Goal: Information Seeking & Learning: Learn about a topic

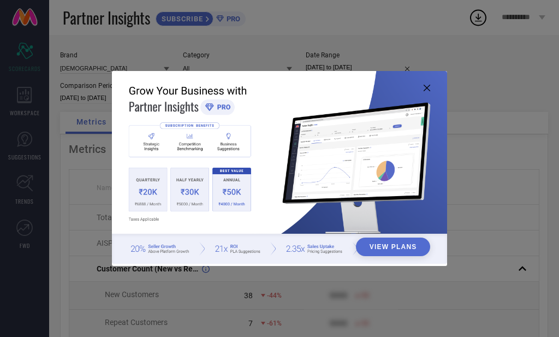
click at [430, 92] on img at bounding box center [279, 167] width 335 height 193
click at [423, 90] on img at bounding box center [279, 167] width 335 height 193
click at [426, 87] on icon at bounding box center [427, 88] width 7 height 7
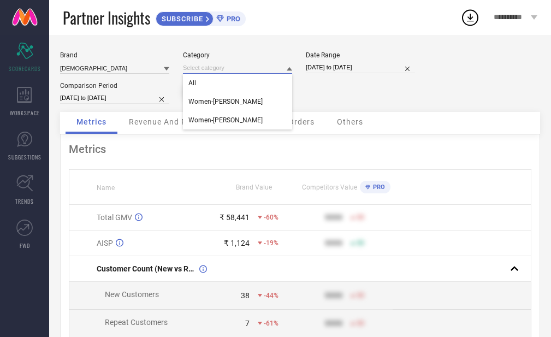
click at [280, 70] on input at bounding box center [237, 67] width 109 height 11
click at [384, 87] on div "Brand TANTKATHA Category All Women-Kurta Sets Women-Saree Blouse Date Range [DA…" at bounding box center [300, 81] width 480 height 61
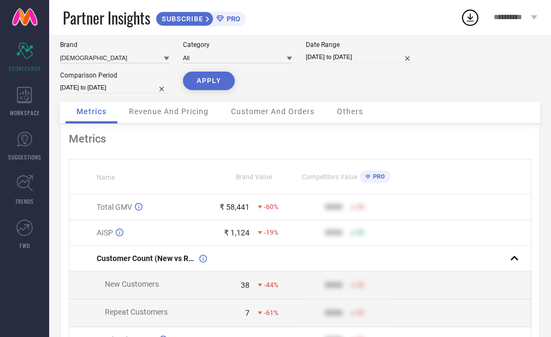
scroll to position [9, 0]
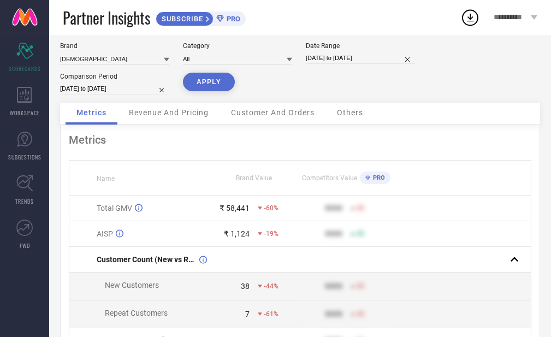
click at [200, 123] on div "Revenue And Pricing" at bounding box center [169, 114] width 102 height 22
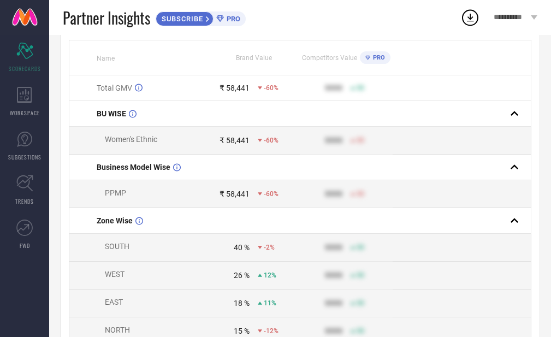
scroll to position [136, 0]
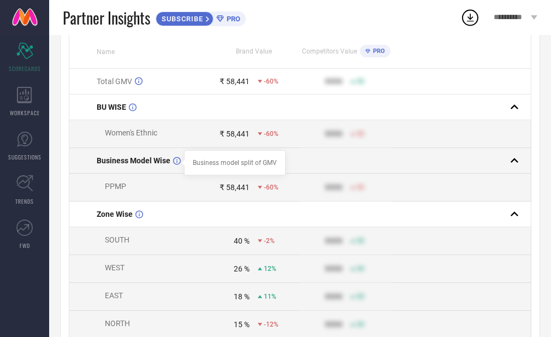
click at [174, 164] on icon at bounding box center [177, 161] width 8 height 8
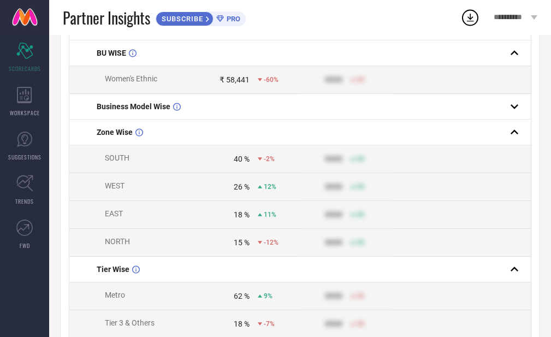
scroll to position [191, 0]
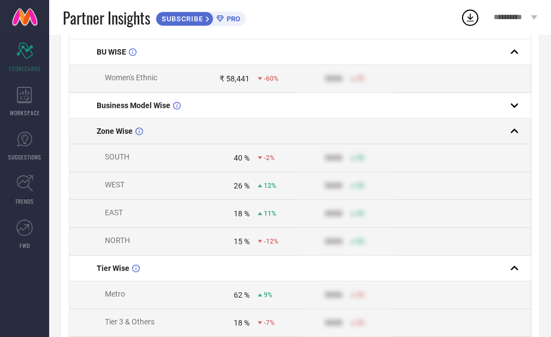
click at [121, 135] on span "Zone Wise" at bounding box center [115, 131] width 36 height 9
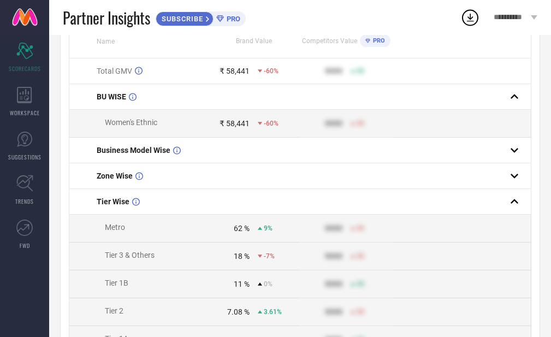
scroll to position [112, 0]
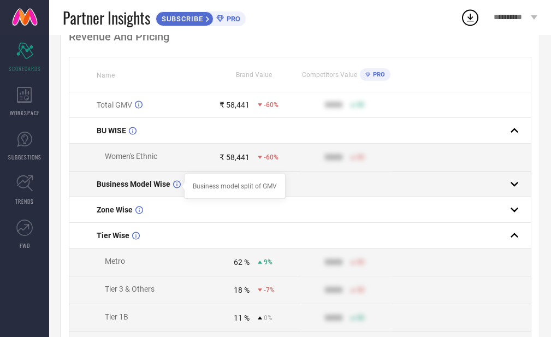
click at [175, 185] on icon at bounding box center [177, 184] width 8 height 8
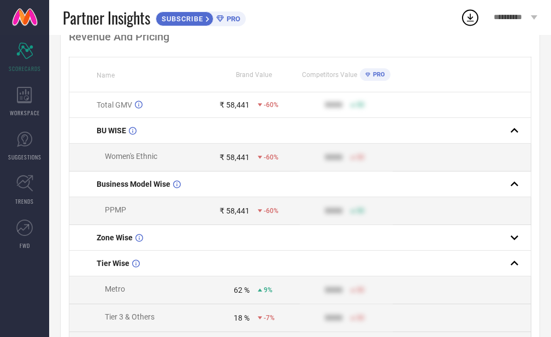
click at [228, 213] on div "₹ 58,441" at bounding box center [234, 210] width 30 height 9
click at [258, 212] on icon at bounding box center [260, 211] width 4 height 4
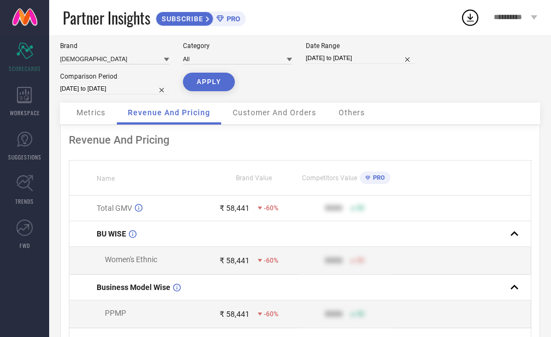
scroll to position [4, 0]
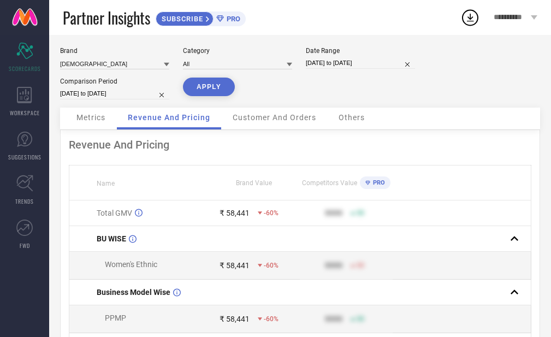
click at [288, 118] on span "Customer And Orders" at bounding box center [275, 117] width 84 height 9
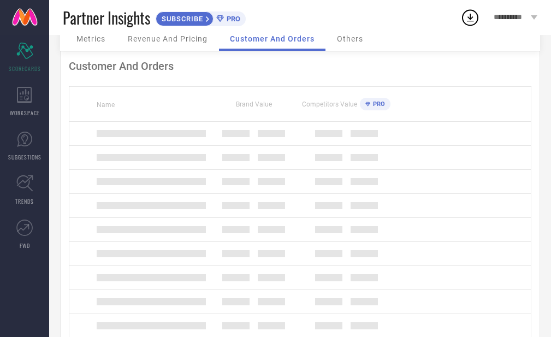
scroll to position [0, 0]
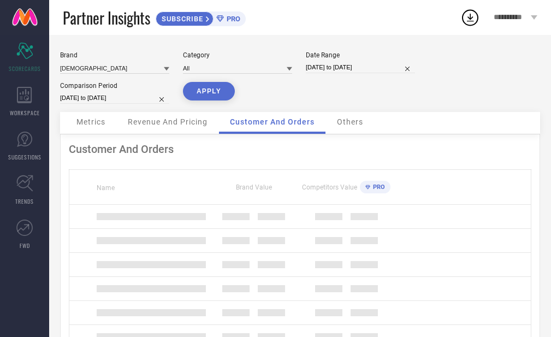
click at [355, 126] on div "Others" at bounding box center [350, 123] width 48 height 22
click at [96, 121] on span "Metrics" at bounding box center [90, 121] width 29 height 9
click at [141, 124] on span "Revenue And Pricing" at bounding box center [168, 121] width 80 height 9
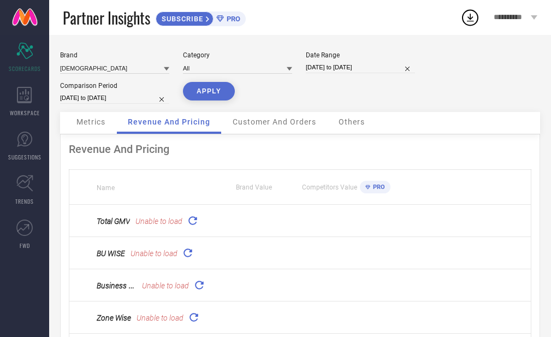
click at [90, 122] on span "Metrics" at bounding box center [90, 121] width 29 height 9
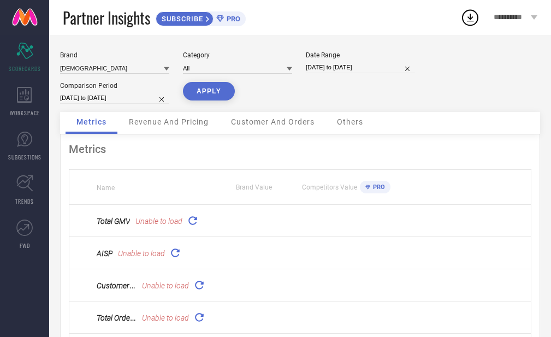
click at [160, 124] on span "Revenue And Pricing" at bounding box center [169, 121] width 80 height 9
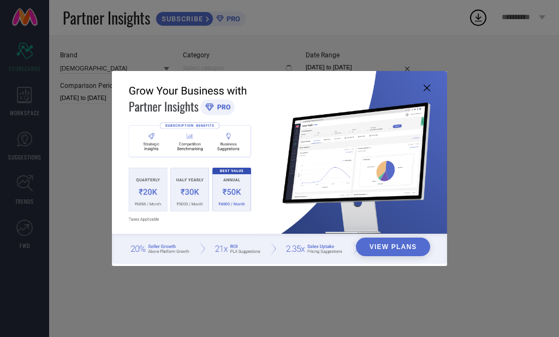
type input "All"
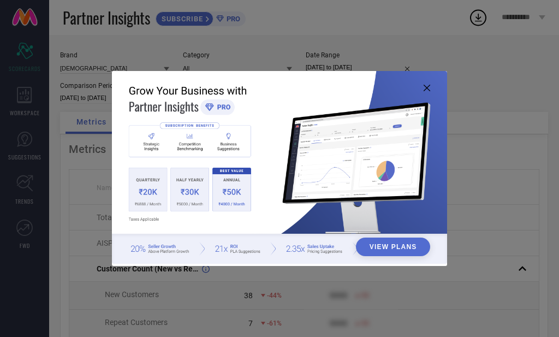
click at [425, 91] on icon at bounding box center [427, 88] width 7 height 7
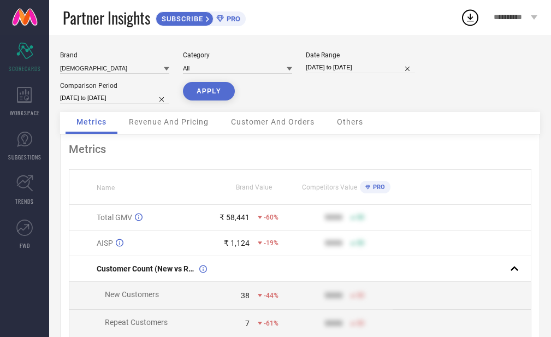
click at [282, 123] on span "Customer And Orders" at bounding box center [273, 121] width 84 height 9
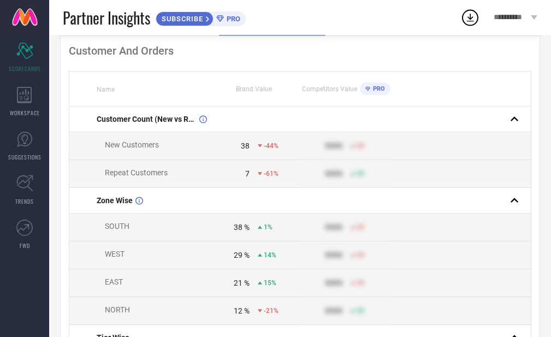
scroll to position [94, 0]
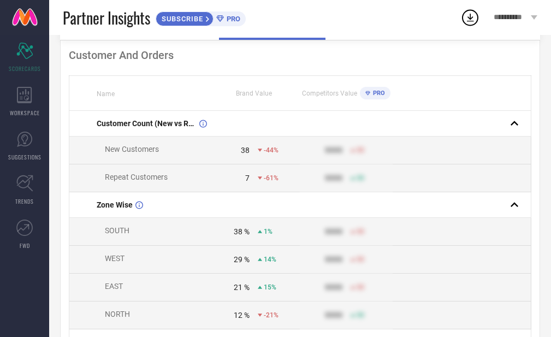
drag, startPoint x: 546, startPoint y: 155, endPoint x: 541, endPoint y: 134, distance: 21.3
click at [30, 98] on icon at bounding box center [24, 95] width 15 height 16
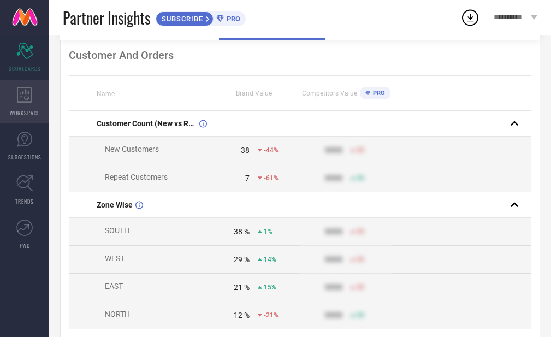
click at [30, 98] on icon at bounding box center [24, 95] width 15 height 16
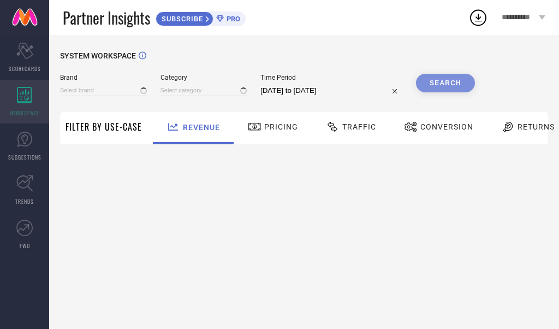
type input "[DEMOGRAPHIC_DATA]"
type input "All"
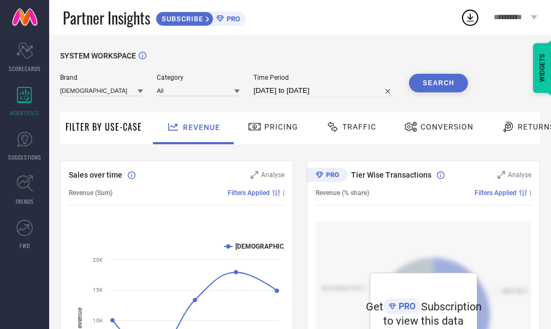
click at [289, 129] on span "Pricing" at bounding box center [281, 126] width 34 height 9
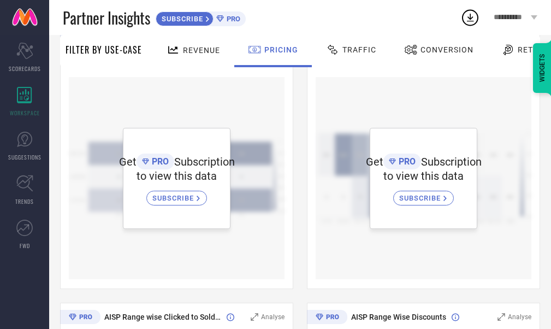
scroll to position [116, 0]
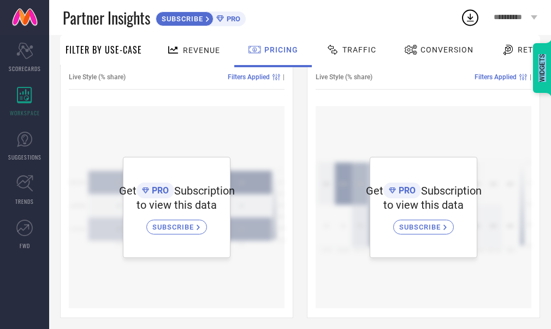
drag, startPoint x: 548, startPoint y: 97, endPoint x: 545, endPoint y: 82, distance: 15.0
click at [545, 82] on div "WIDGETS" at bounding box center [542, 68] width 19 height 50
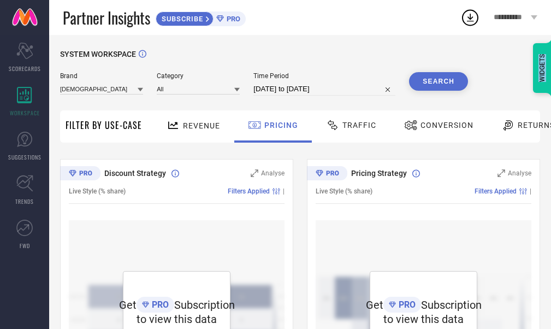
scroll to position [0, 0]
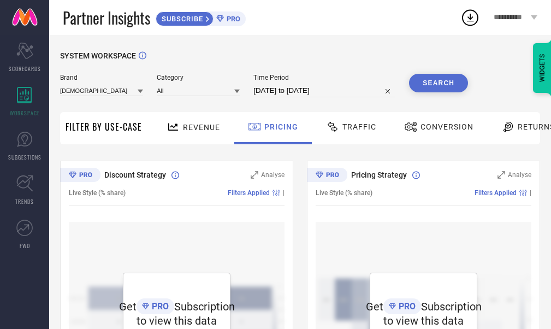
click at [517, 125] on span "Returns" at bounding box center [535, 126] width 37 height 9
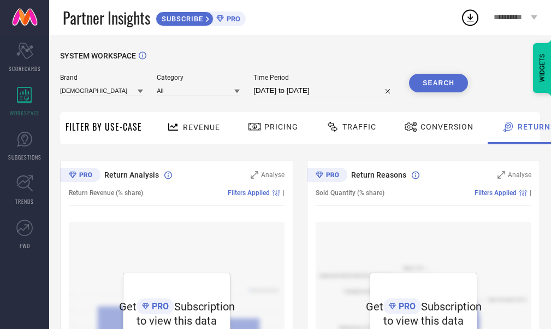
click at [540, 60] on div "WIDGETS" at bounding box center [542, 68] width 19 height 50
click at [234, 22] on span "PRO" at bounding box center [232, 19] width 16 height 8
click at [189, 24] on div "SUBSCRIBE" at bounding box center [185, 18] width 58 height 15
click at [17, 55] on icon "Scorecard" at bounding box center [24, 51] width 17 height 16
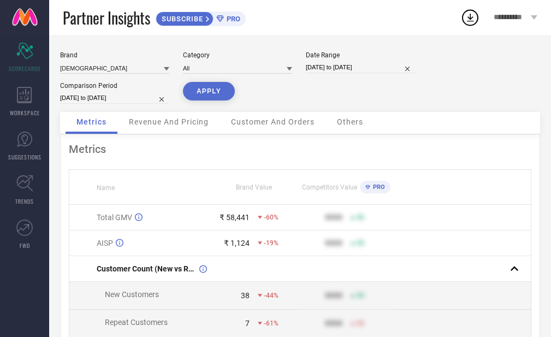
click at [188, 122] on span "Revenue And Pricing" at bounding box center [169, 121] width 80 height 9
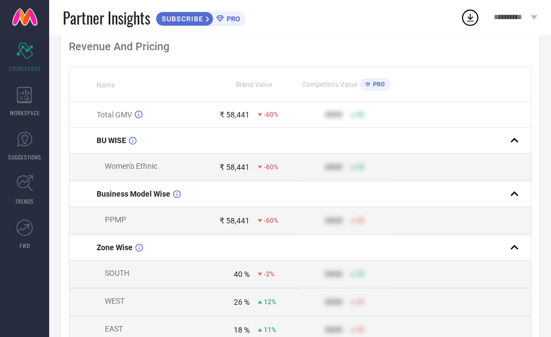
scroll to position [113, 0]
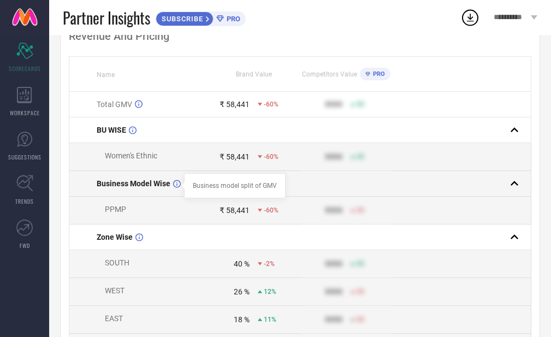
click at [216, 187] on div "Business model split of GMV" at bounding box center [235, 186] width 84 height 8
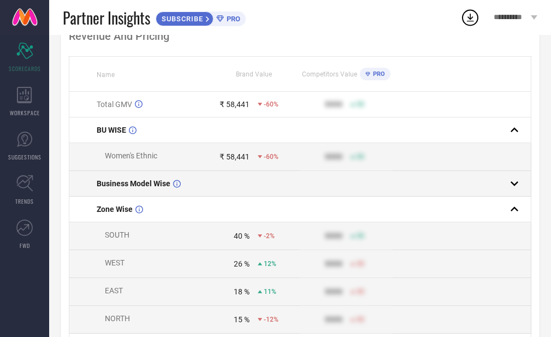
click at [142, 186] on span "Business Model Wise" at bounding box center [134, 183] width 74 height 9
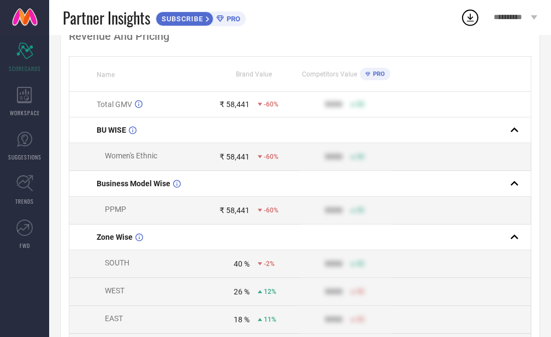
click at [123, 202] on td "PPMP" at bounding box center [138, 211] width 139 height 28
click at [123, 211] on span "PPMP" at bounding box center [115, 209] width 21 height 9
click at [260, 212] on icon at bounding box center [260, 210] width 4 height 4
click at [241, 215] on div "₹ 58,441" at bounding box center [234, 210] width 30 height 9
click at [259, 211] on icon at bounding box center [260, 210] width 4 height 4
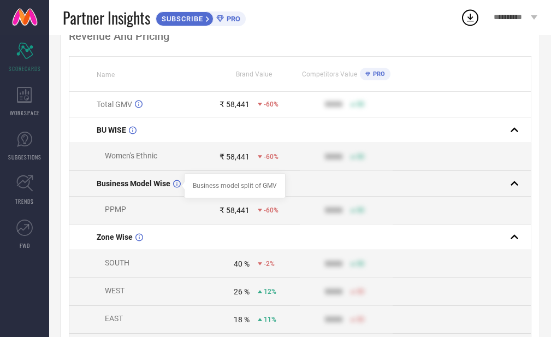
click at [179, 188] on div at bounding box center [183, 185] width 9 height 9
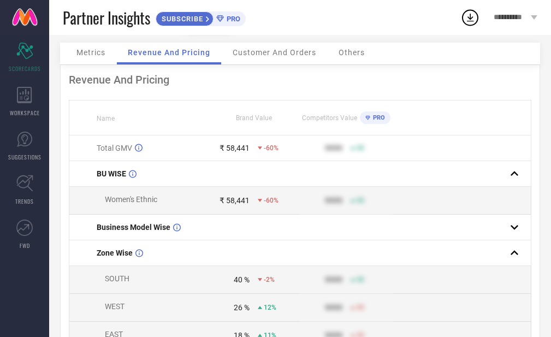
scroll to position [61, 0]
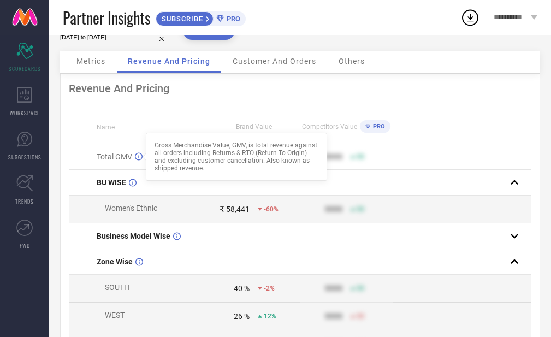
click at [141, 158] on div at bounding box center [144, 156] width 9 height 9
click at [183, 160] on div "Gross Merchandise Value, GMV, is total revenue against all orders including Ret…" at bounding box center [236, 156] width 164 height 31
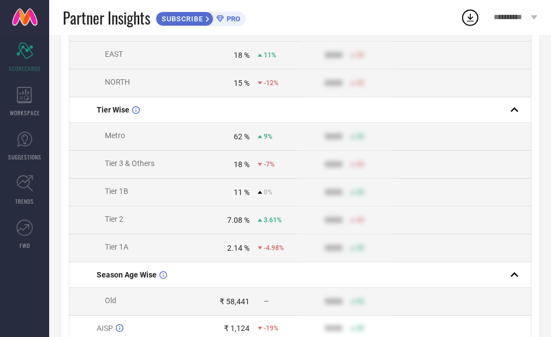
scroll to position [353, 0]
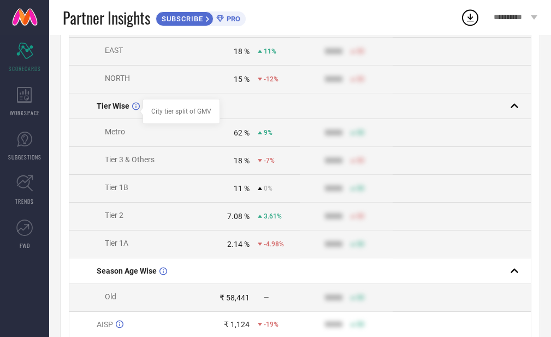
click at [134, 110] on icon at bounding box center [136, 106] width 8 height 8
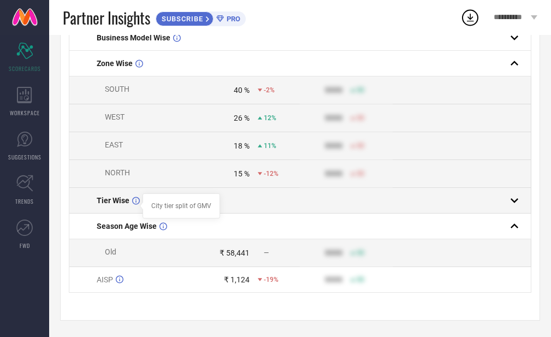
click at [135, 197] on icon at bounding box center [136, 201] width 8 height 8
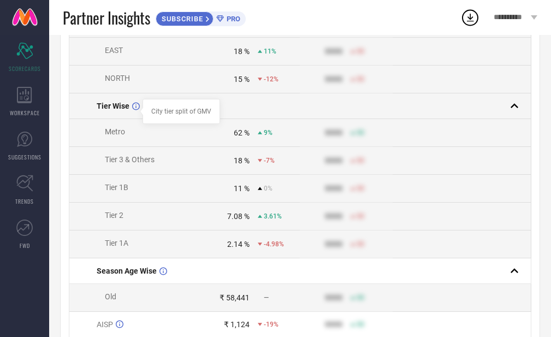
click at [149, 112] on div "City tier split of GMV" at bounding box center [181, 111] width 78 height 25
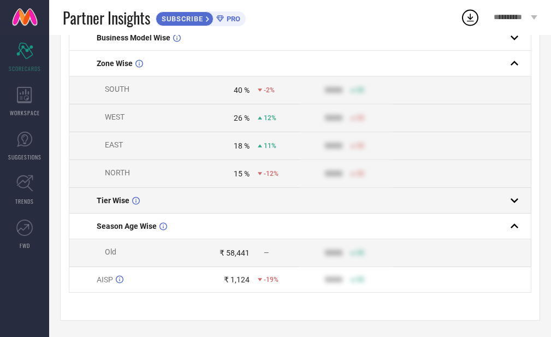
scroll to position [195, 0]
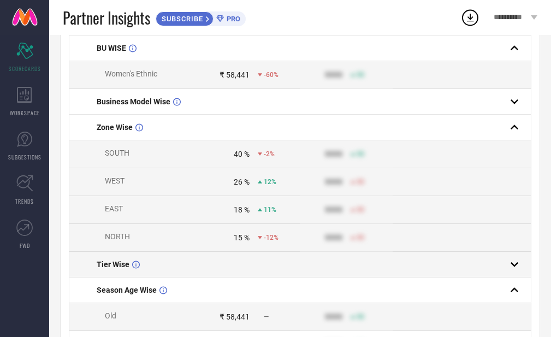
click at [546, 182] on div "Brand TANTKATHA Category All Date Range [DATE] to [DATE] Comparison Period [DAT…" at bounding box center [300, 120] width 502 height 561
click at [546, 174] on div "Brand TANTKATHA Category All Date Range [DATE] to [DATE] Comparison Period [DAT…" at bounding box center [300, 120] width 502 height 561
drag, startPoint x: 546, startPoint y: 163, endPoint x: 549, endPoint y: 107, distance: 56.3
click at [549, 107] on div "Brand TANTKATHA Category All Date Range [DATE] to [DATE] Comparison Period [DAT…" at bounding box center [300, 120] width 502 height 561
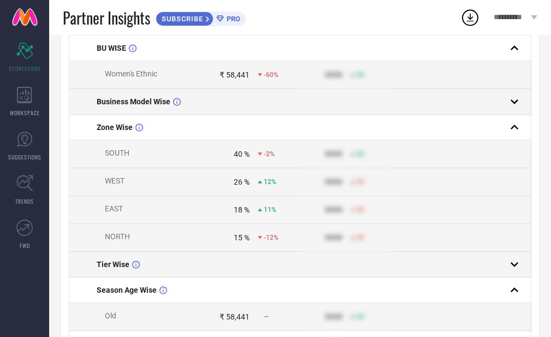
click at [139, 104] on span "Business Model Wise" at bounding box center [134, 101] width 74 height 9
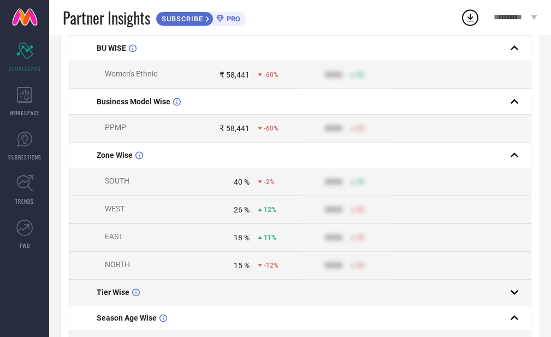
click at [114, 129] on span "PPMP" at bounding box center [115, 127] width 21 height 9
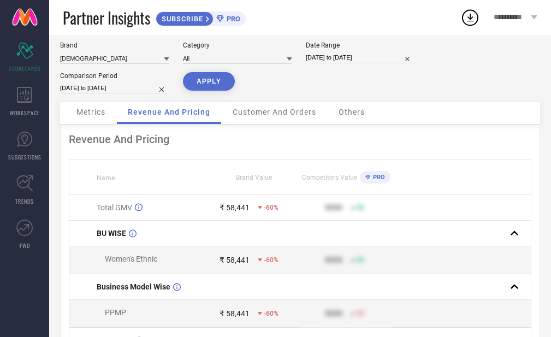
scroll to position [5, 0]
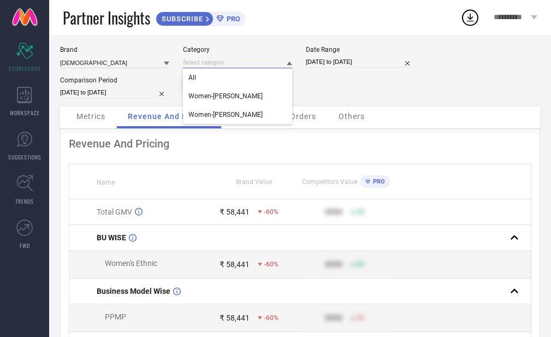
click at [264, 62] on input at bounding box center [237, 62] width 109 height 11
click at [345, 83] on div "Brand TANTKATHA Category All Women-Kurta Sets Women-Saree Blouse Date Range [DA…" at bounding box center [300, 76] width 480 height 61
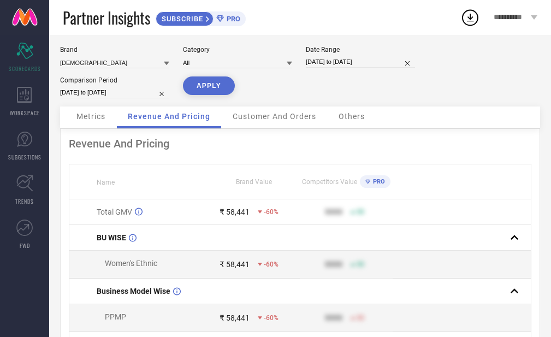
click at [207, 95] on div "APPLY" at bounding box center [209, 91] width 52 height 30
click at [207, 92] on button "APPLY" at bounding box center [209, 85] width 52 height 19
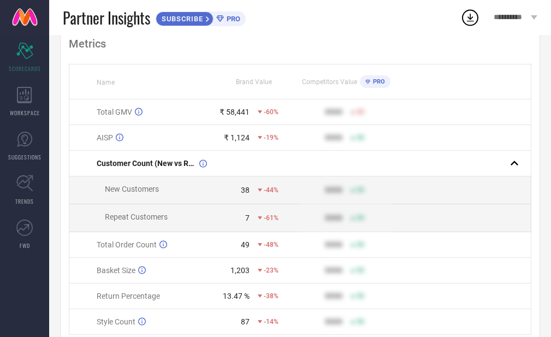
scroll to position [93, 0]
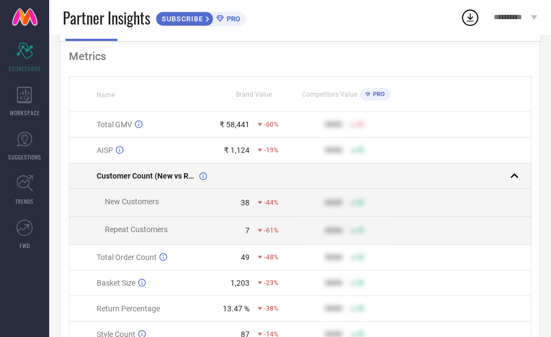
click at [192, 175] on span "Customer Count (New vs Repeat)" at bounding box center [147, 175] width 100 height 9
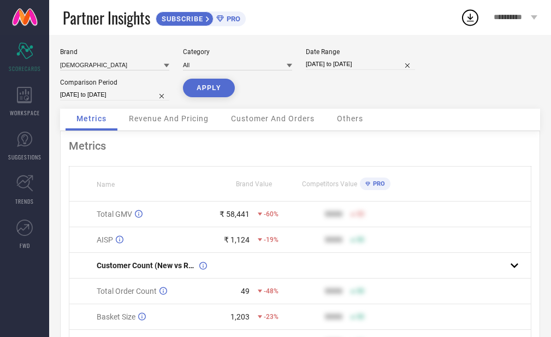
scroll to position [0, 0]
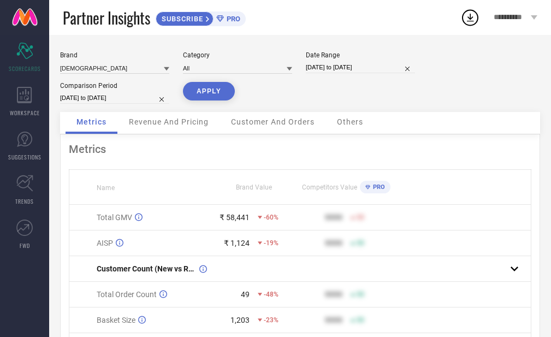
click at [531, 17] on icon at bounding box center [534, 17] width 7 height 4
click at [267, 87] on div "Brand TANTKATHA Category All Date Range [DATE] to [DATE] Comparison Period [DAT…" at bounding box center [300, 81] width 480 height 61
